Goal: Obtain resource: Download file/media

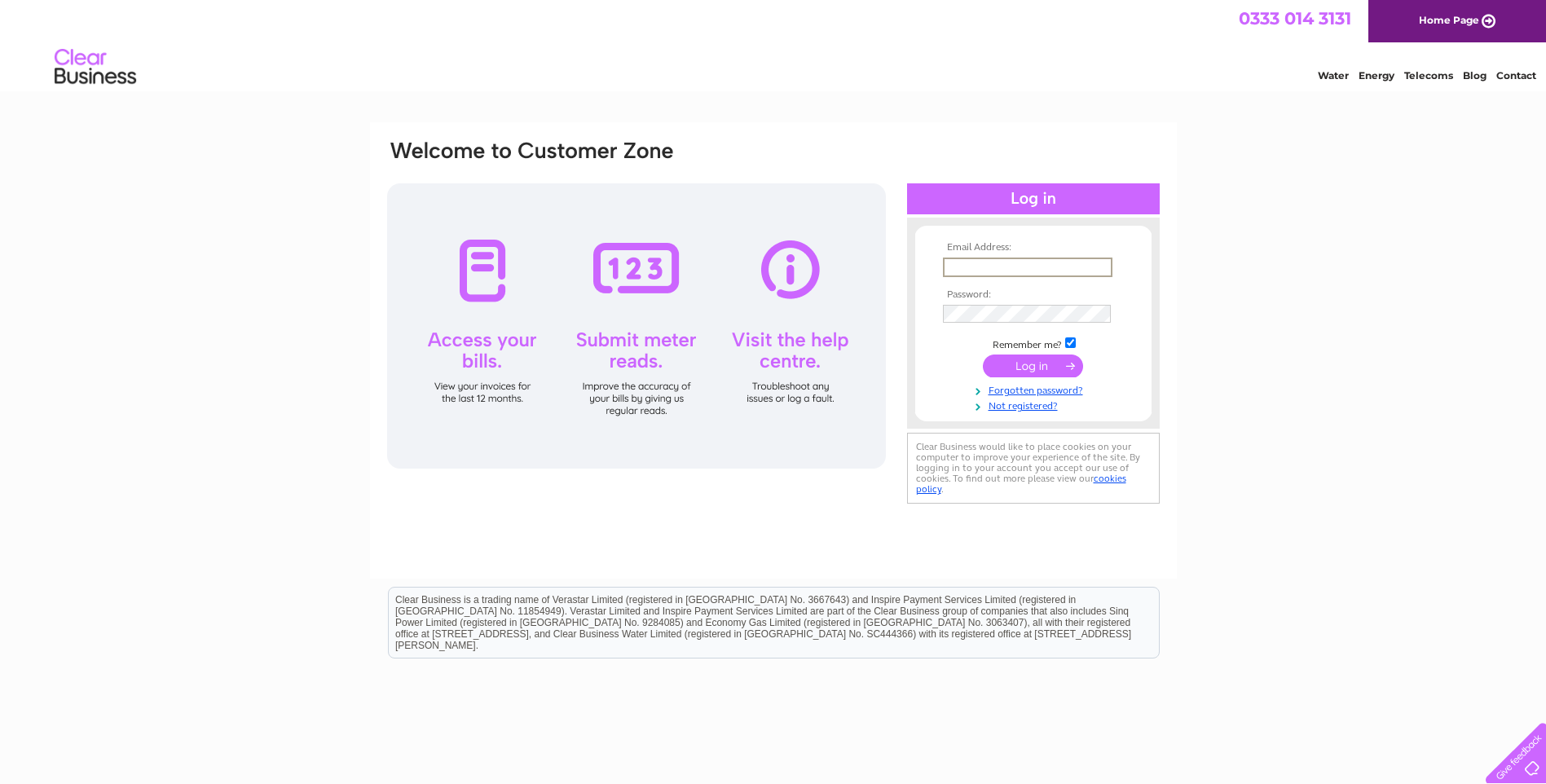
click at [626, 265] on input "text" at bounding box center [1027, 267] width 169 height 20
click at [626, 267] on input "text" at bounding box center [1027, 267] width 169 height 20
type input "accounts@aperta.com"
click at [626, 366] on input "submit" at bounding box center [1032, 365] width 100 height 23
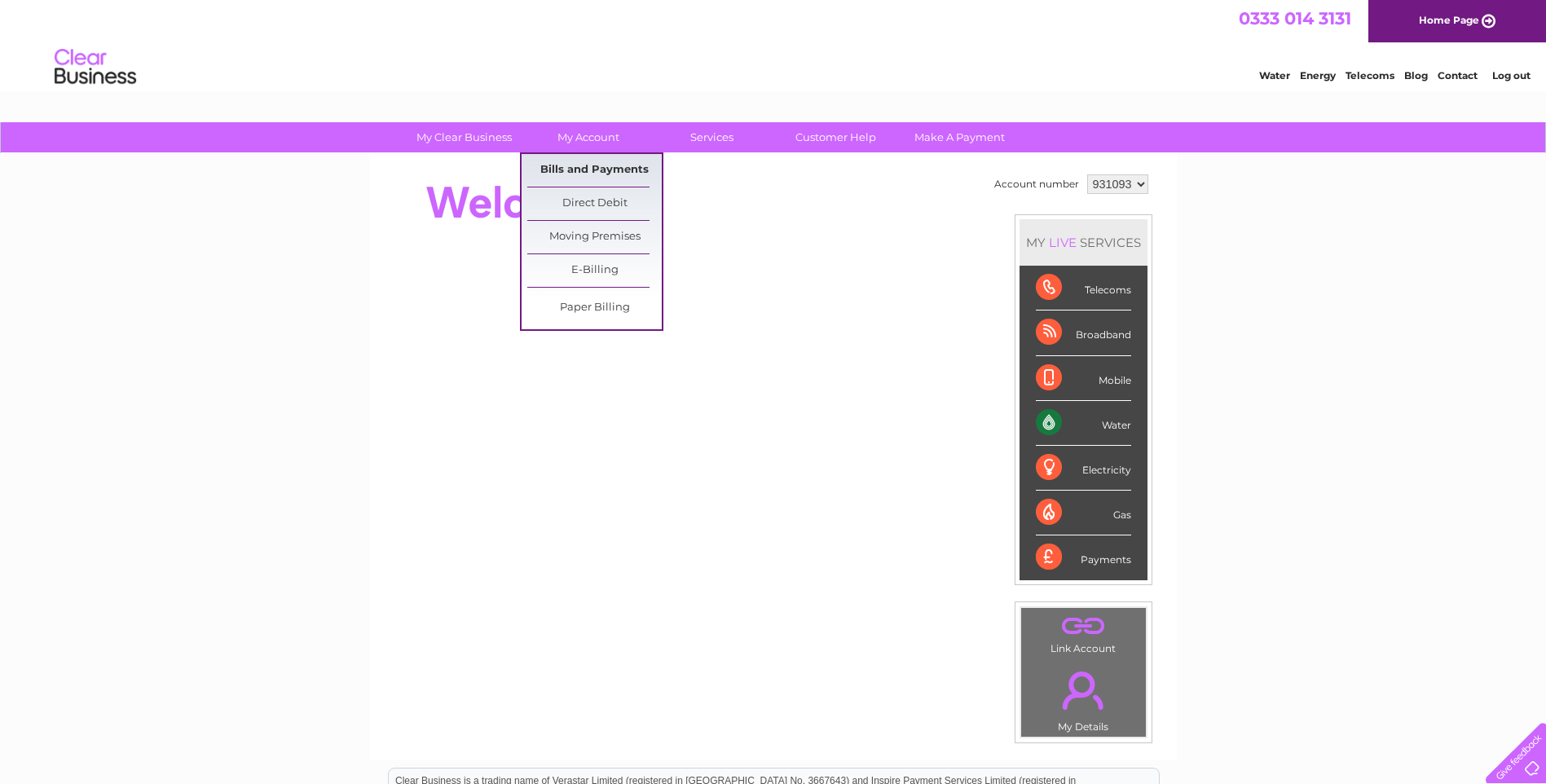
click at [608, 166] on link "Bills and Payments" at bounding box center [594, 170] width 135 height 33
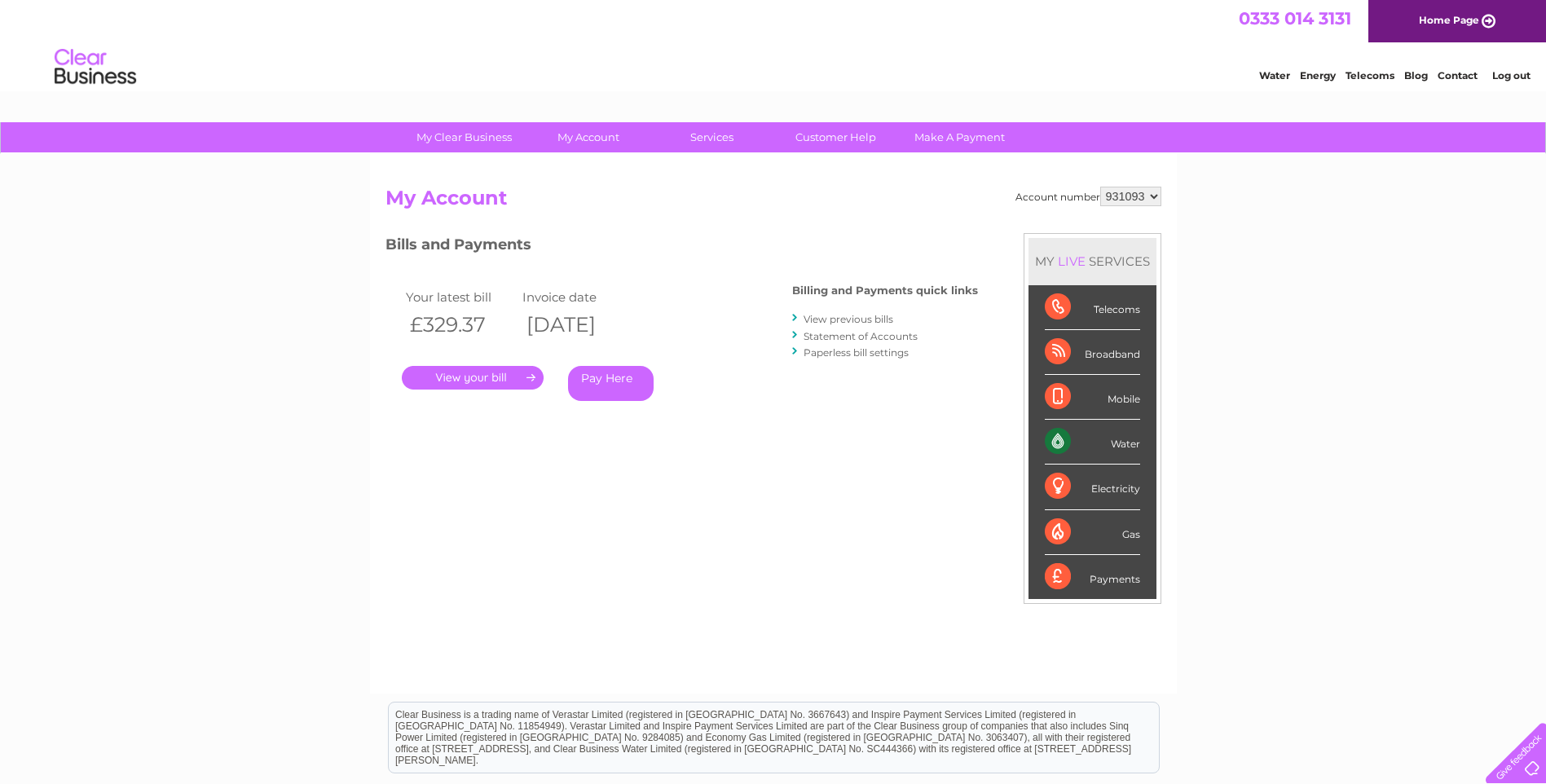
click at [503, 374] on link "." at bounding box center [473, 378] width 142 height 24
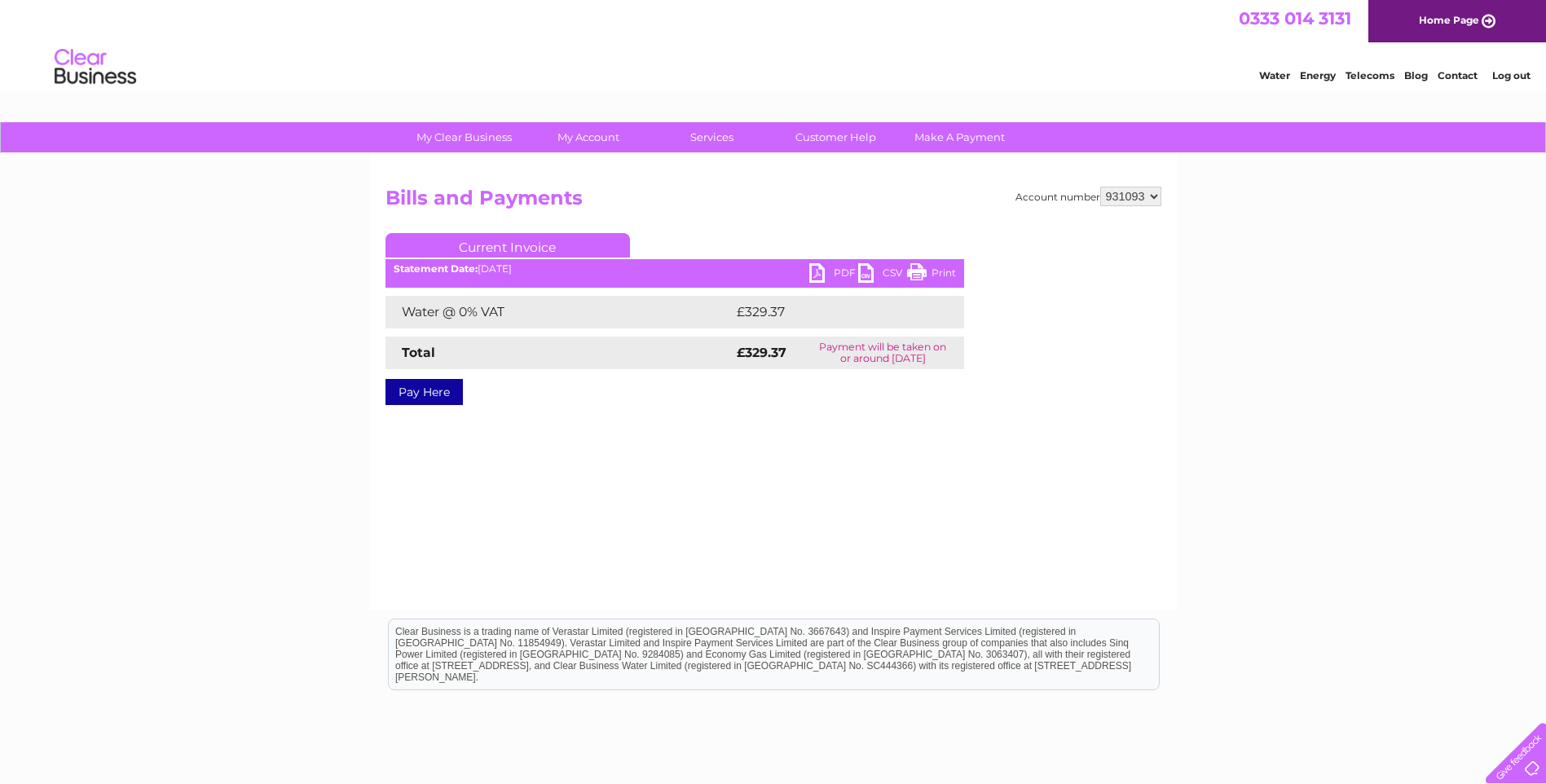
click at [826, 273] on link "PDF" at bounding box center [833, 275] width 49 height 24
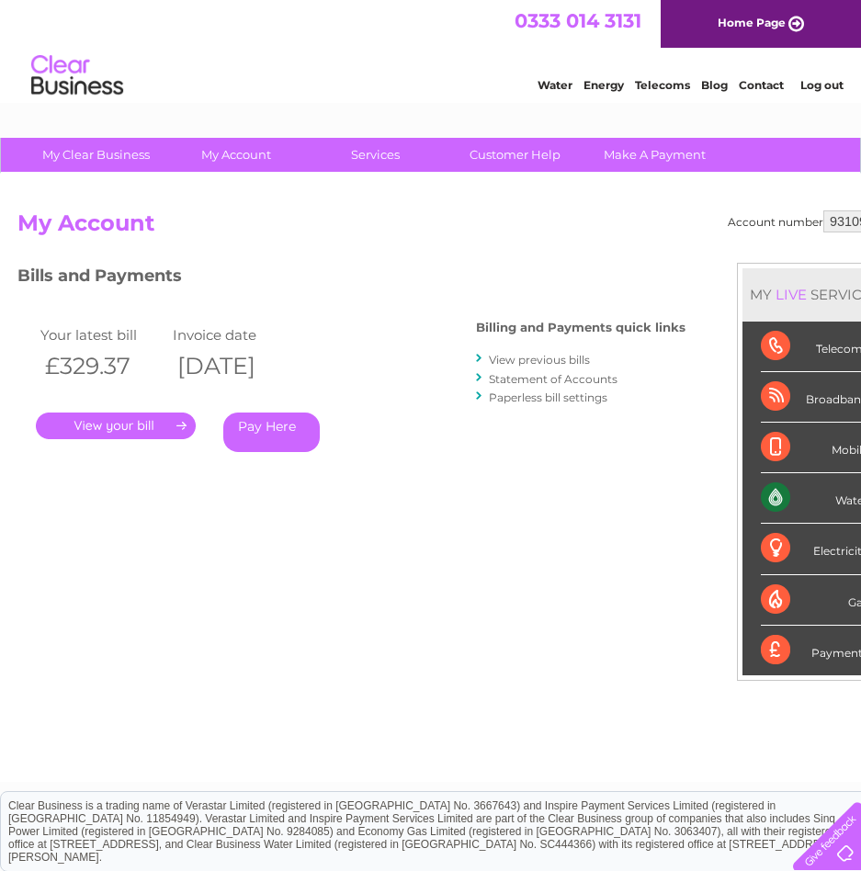
click at [599, 377] on link "Statement of Accounts" at bounding box center [553, 379] width 129 height 14
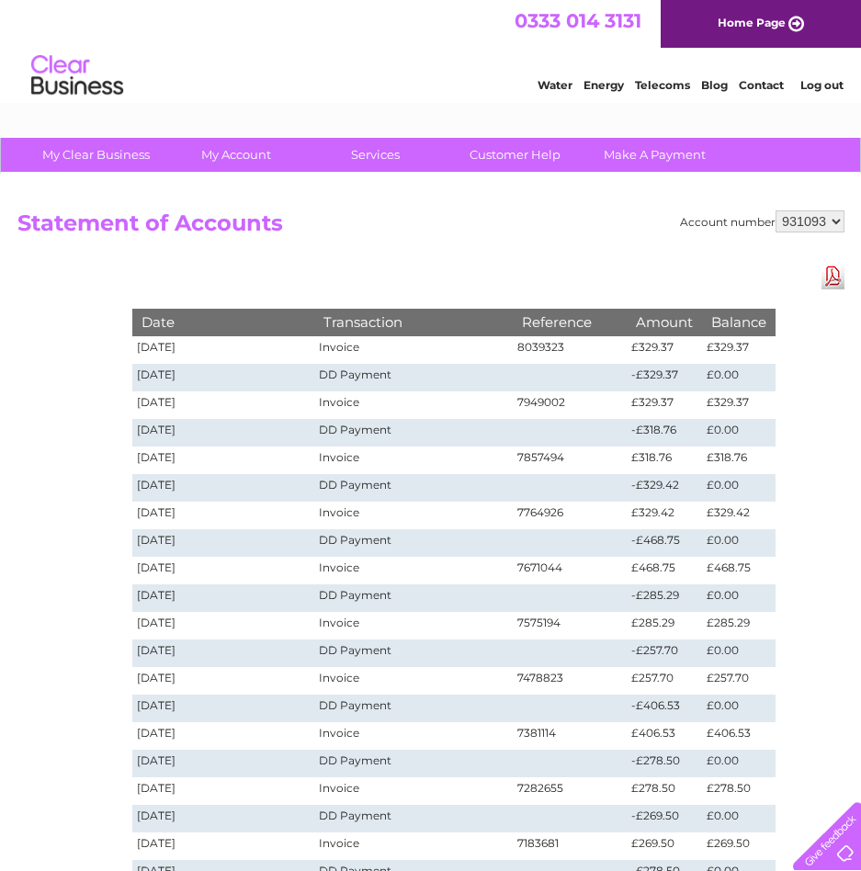
click at [841, 276] on link "Download Pdf" at bounding box center [832, 276] width 23 height 27
